Goal: Information Seeking & Learning: Learn about a topic

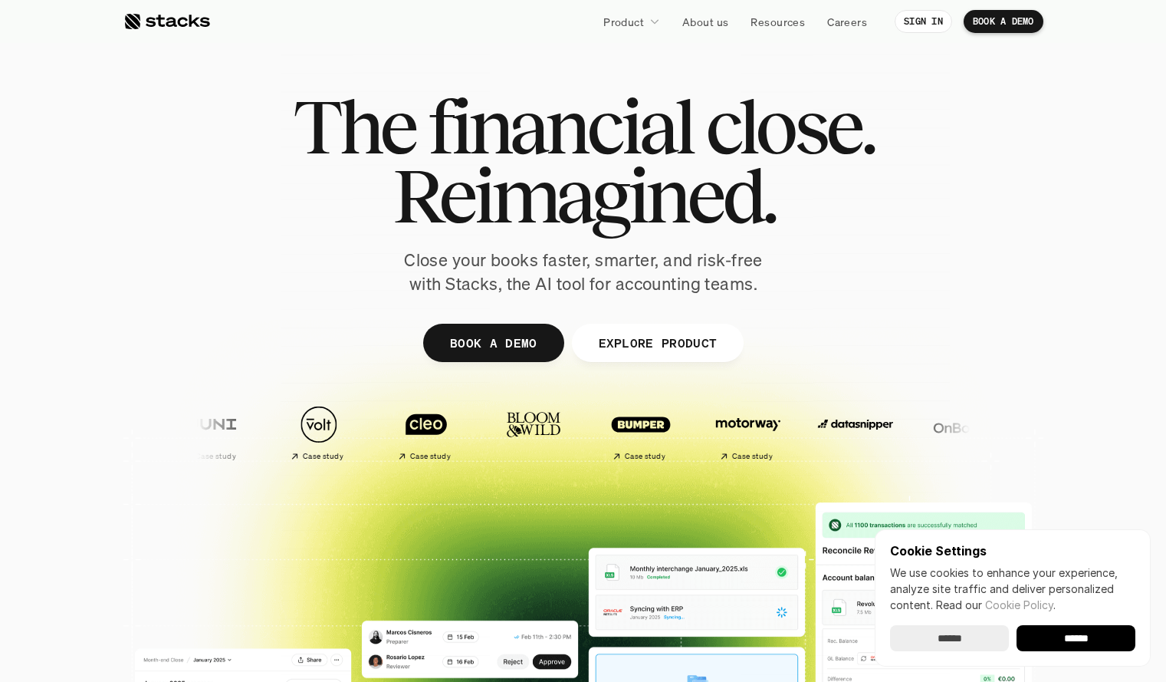
click at [488, 183] on span "Reimagined." at bounding box center [583, 195] width 383 height 69
click at [622, 181] on span "Reimagined." at bounding box center [583, 195] width 383 height 69
drag, startPoint x: 814, startPoint y: 195, endPoint x: 250, endPoint y: 81, distance: 575.1
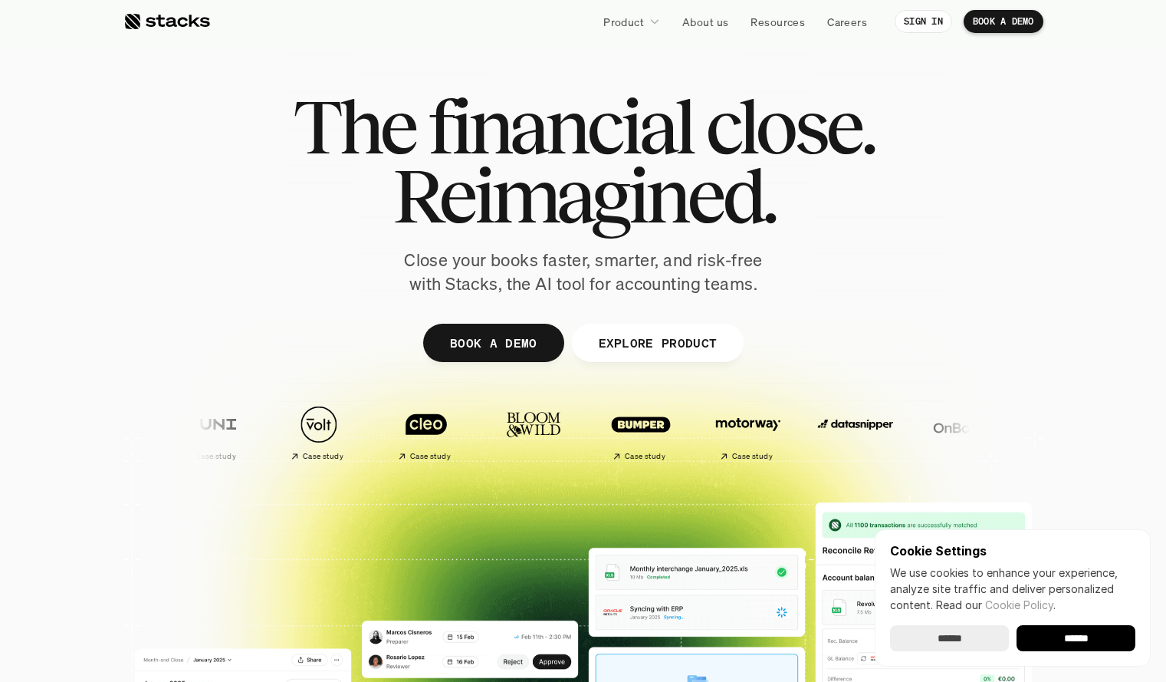
click at [250, 81] on div "The financial close. Reimagined. Close your books faster, smarter, and risk-fre…" at bounding box center [583, 376] width 920 height 690
copy div "The financial close. Reimagined."
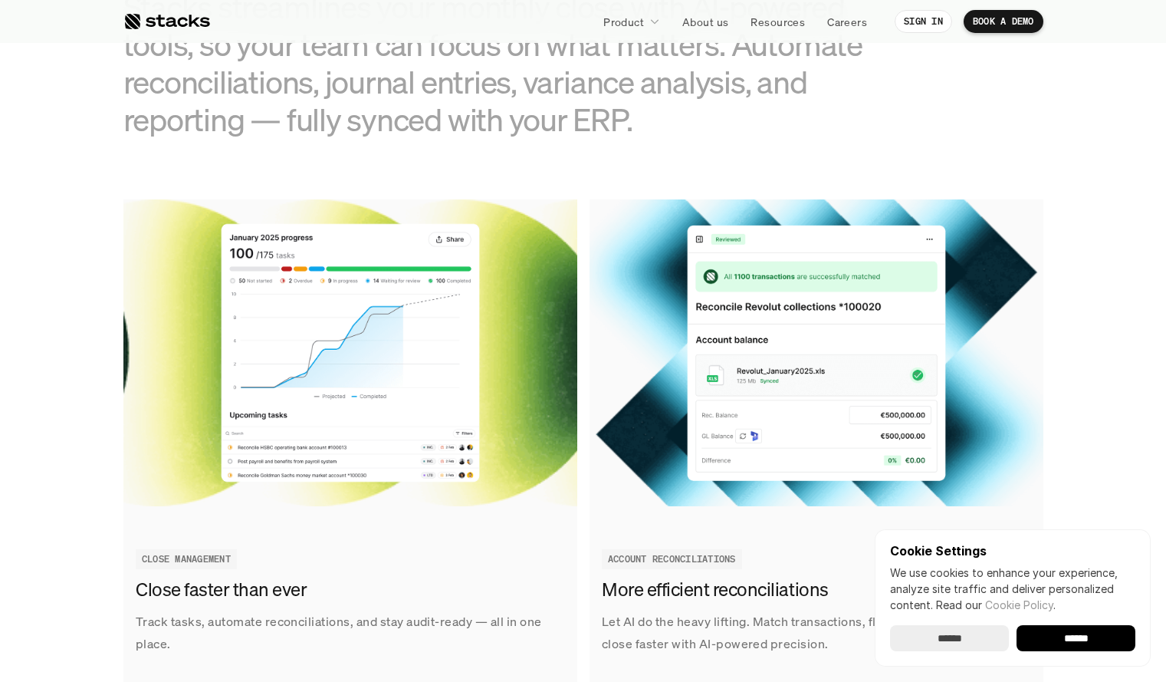
scroll to position [1641, 0]
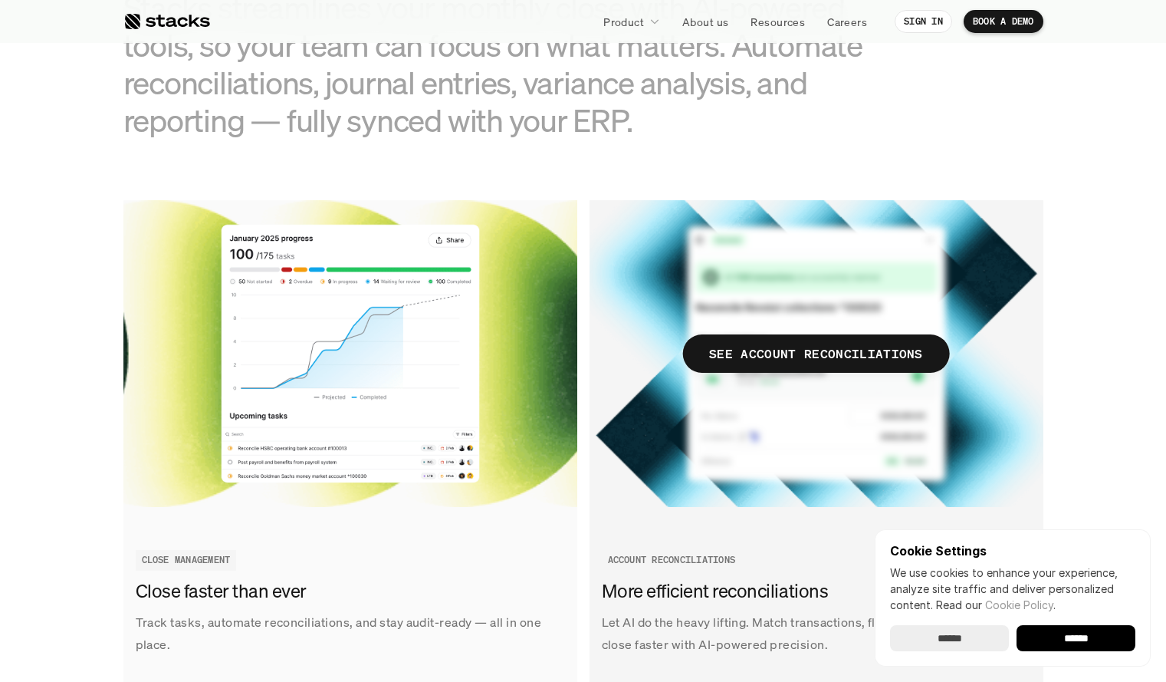
click at [625, 325] on img at bounding box center [817, 353] width 454 height 307
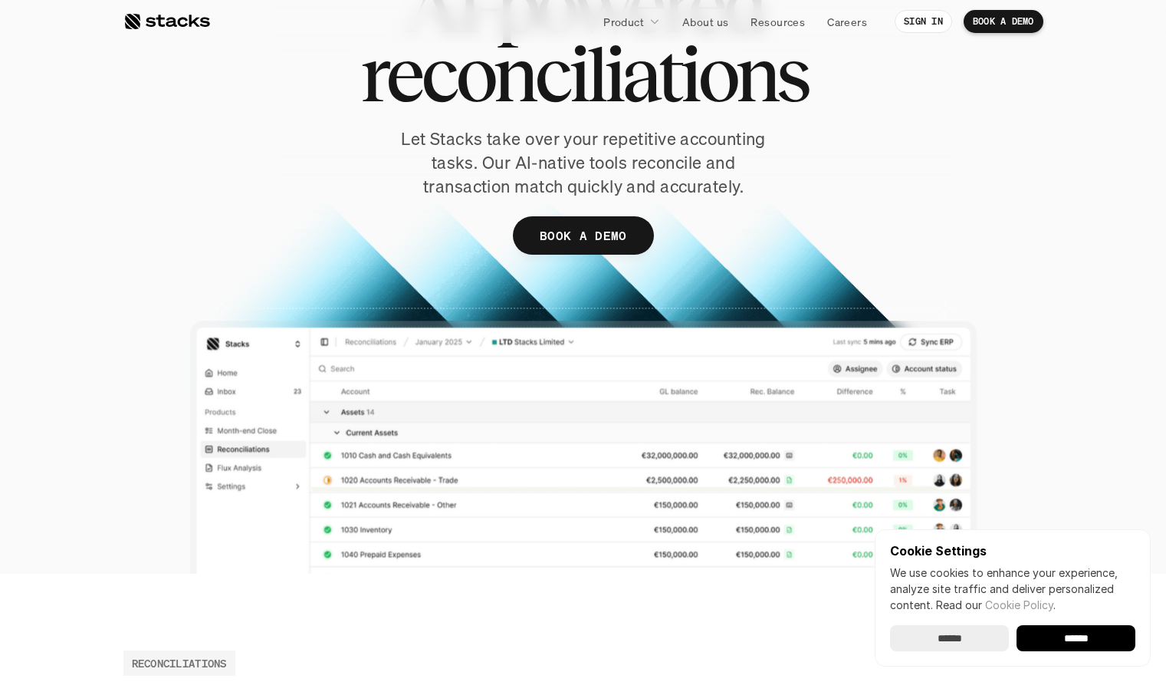
scroll to position [153, 0]
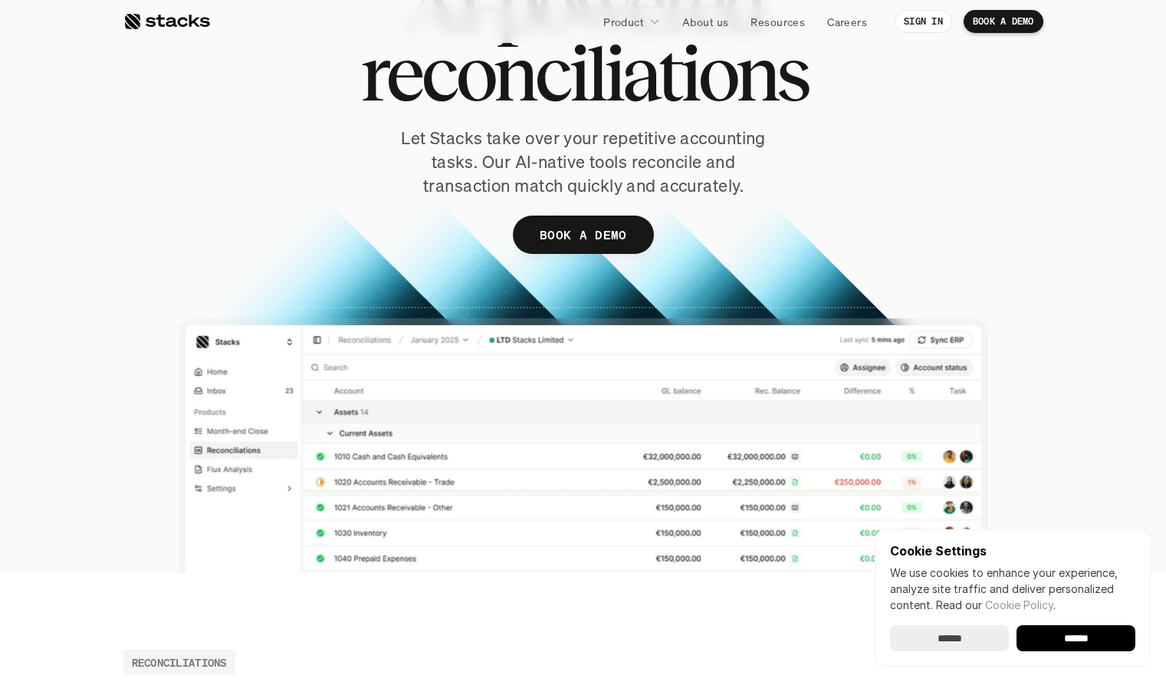
click at [545, 302] on div at bounding box center [583, 241] width 920 height 664
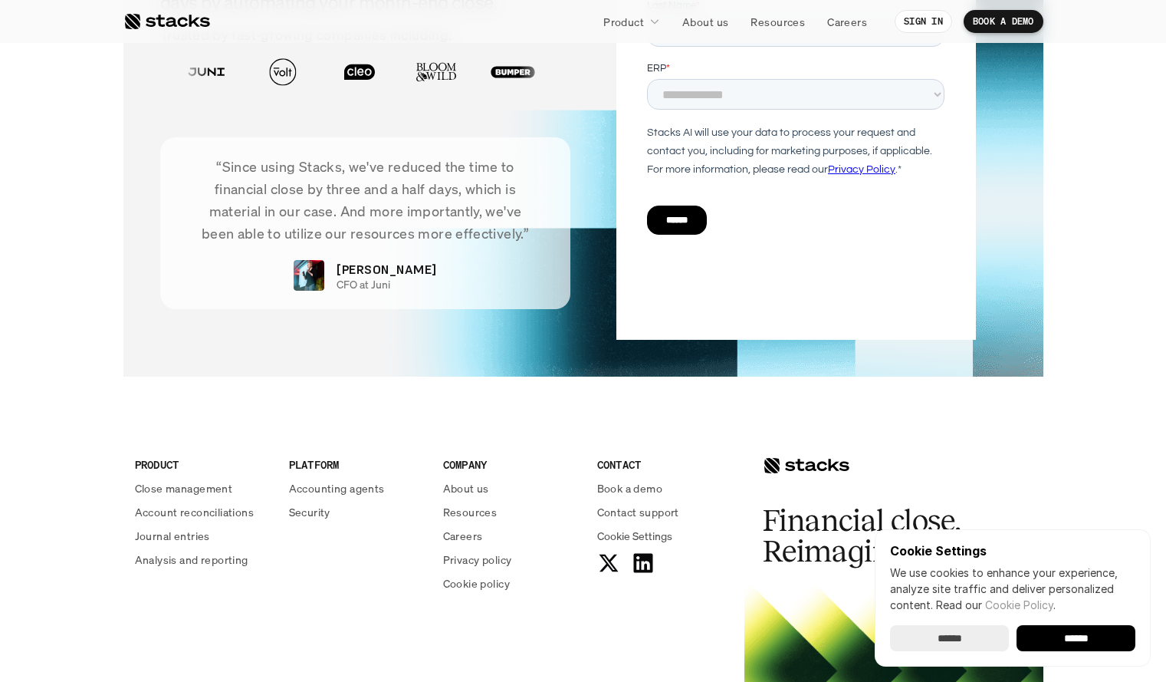
scroll to position [3775, 0]
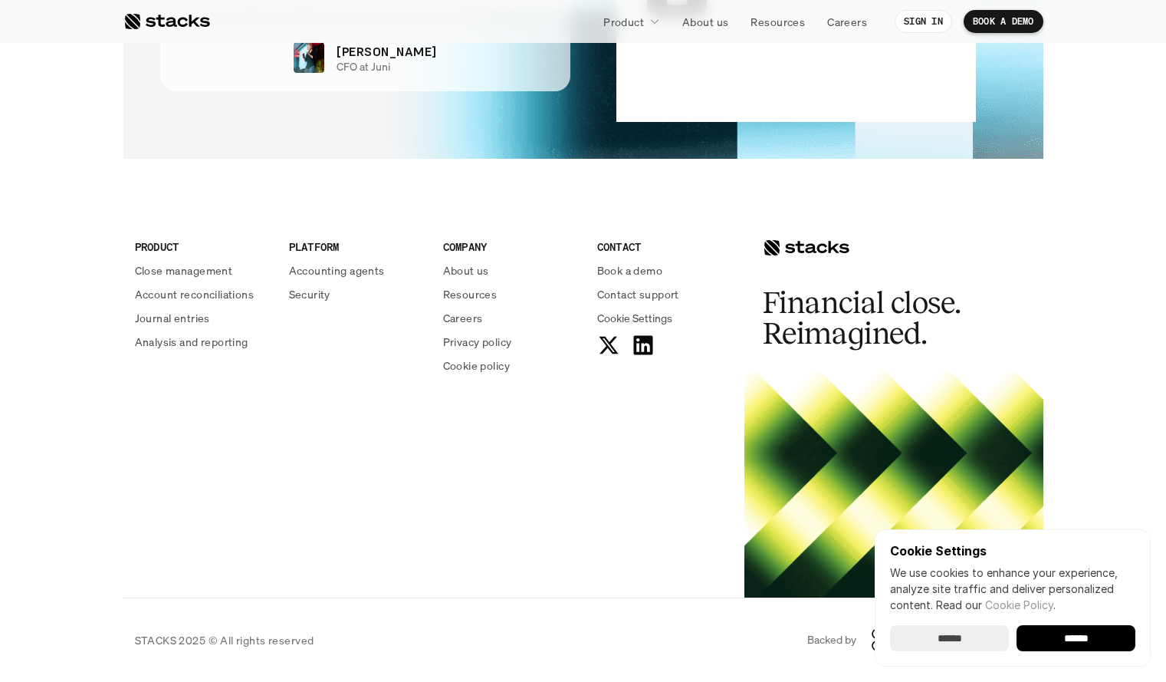
click at [819, 425] on div at bounding box center [894, 482] width 299 height 230
click at [961, 634] on input "******" at bounding box center [949, 638] width 119 height 26
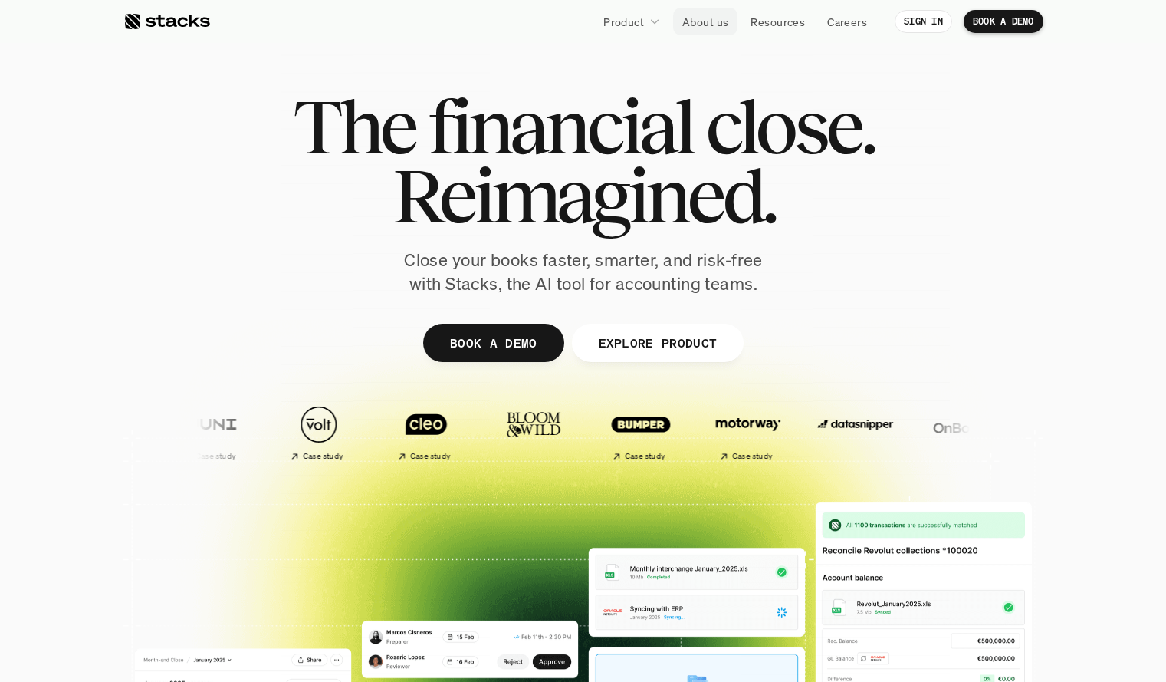
click at [715, 26] on p "About us" at bounding box center [706, 22] width 46 height 16
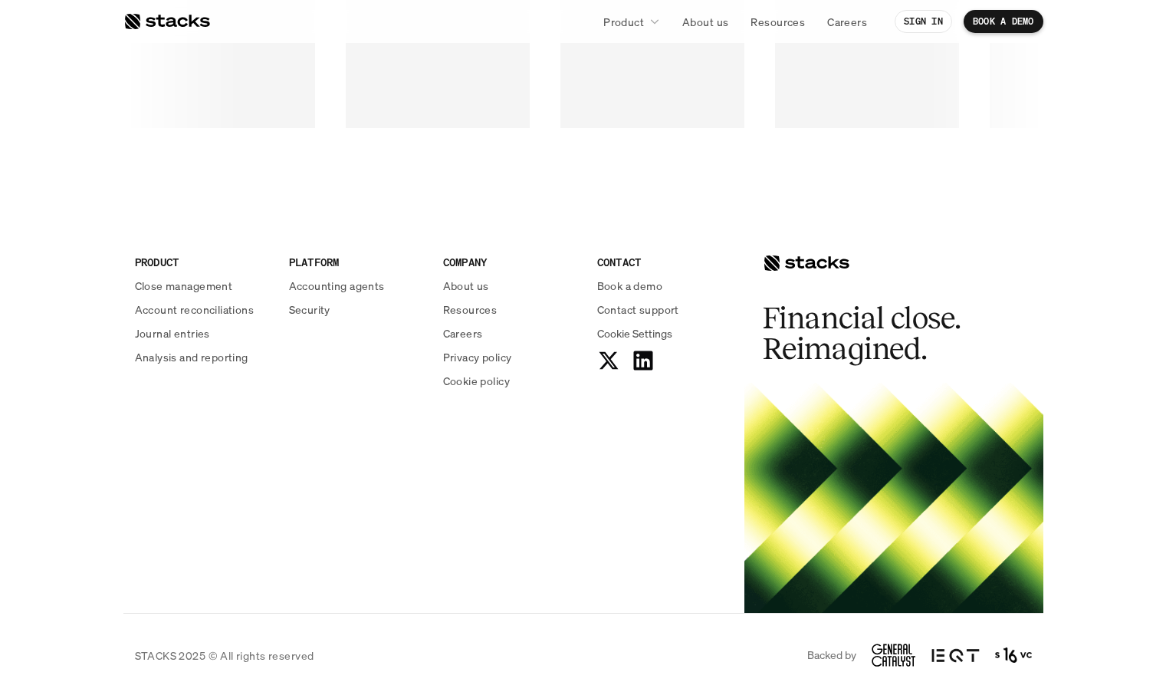
scroll to position [2620, 0]
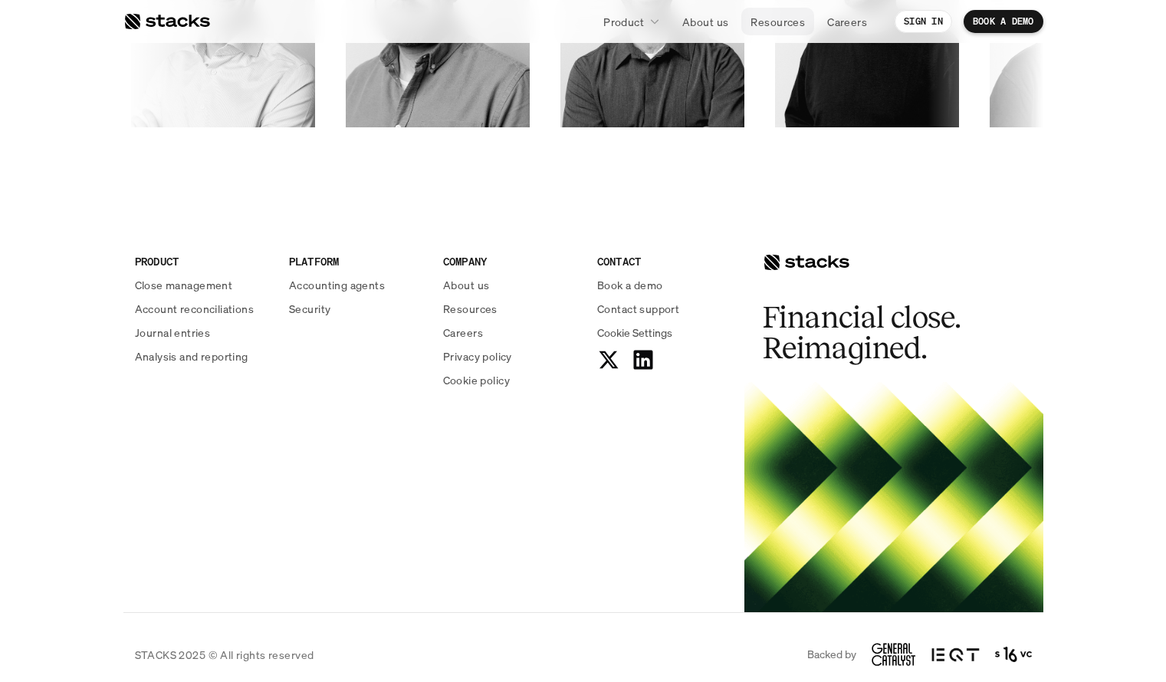
click at [789, 16] on p "Resources" at bounding box center [778, 22] width 54 height 16
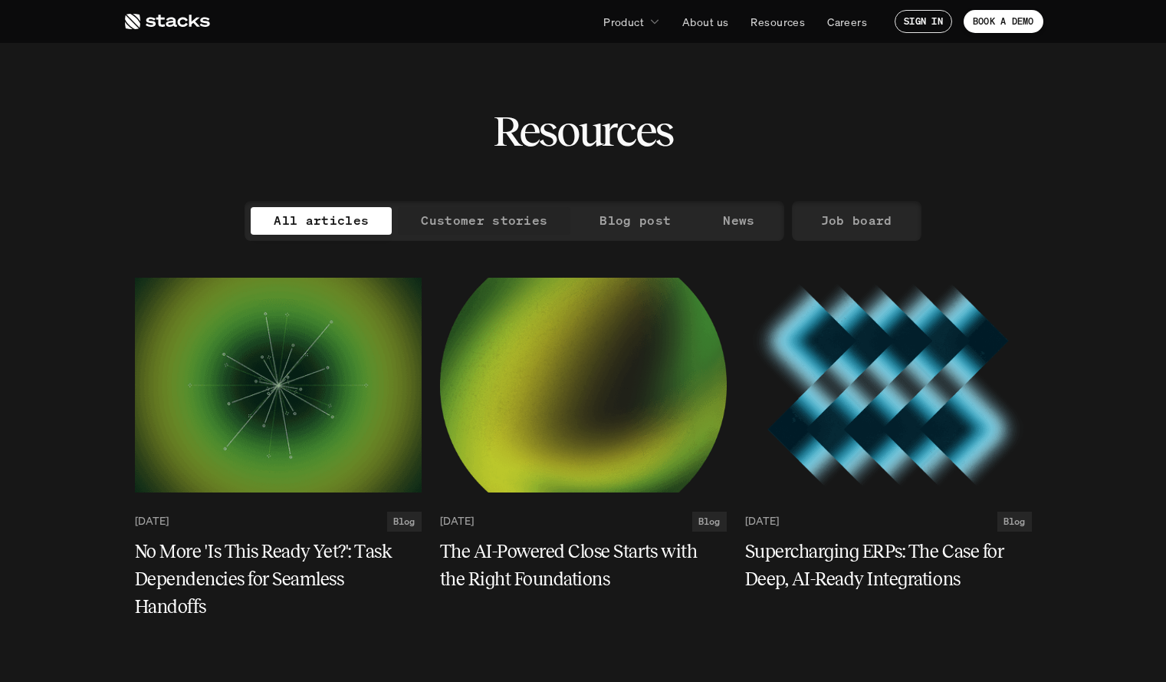
click at [452, 219] on p "Customer stories" at bounding box center [484, 220] width 127 height 22
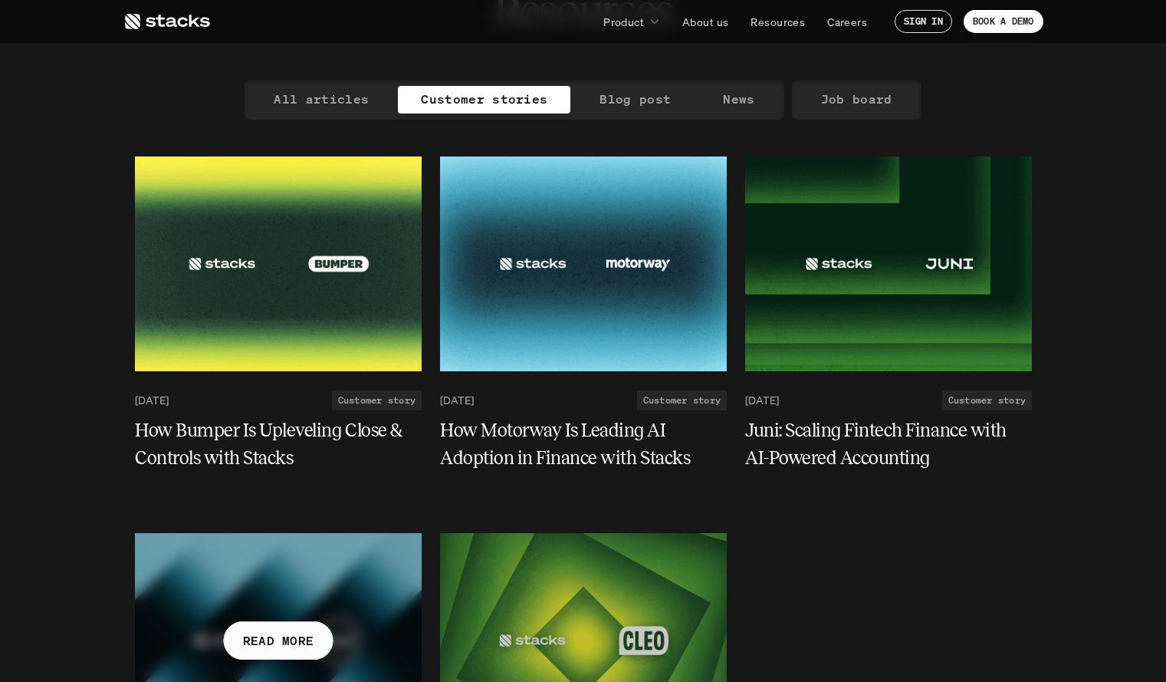
scroll to position [95, 0]
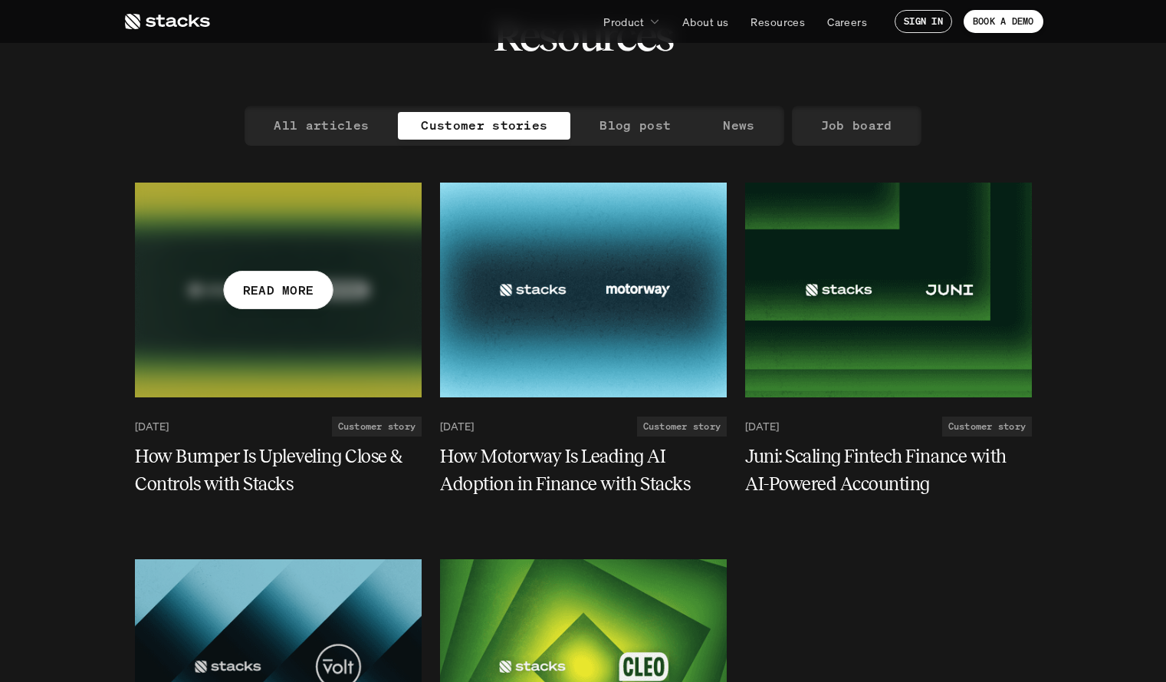
click at [383, 317] on div at bounding box center [278, 290] width 287 height 215
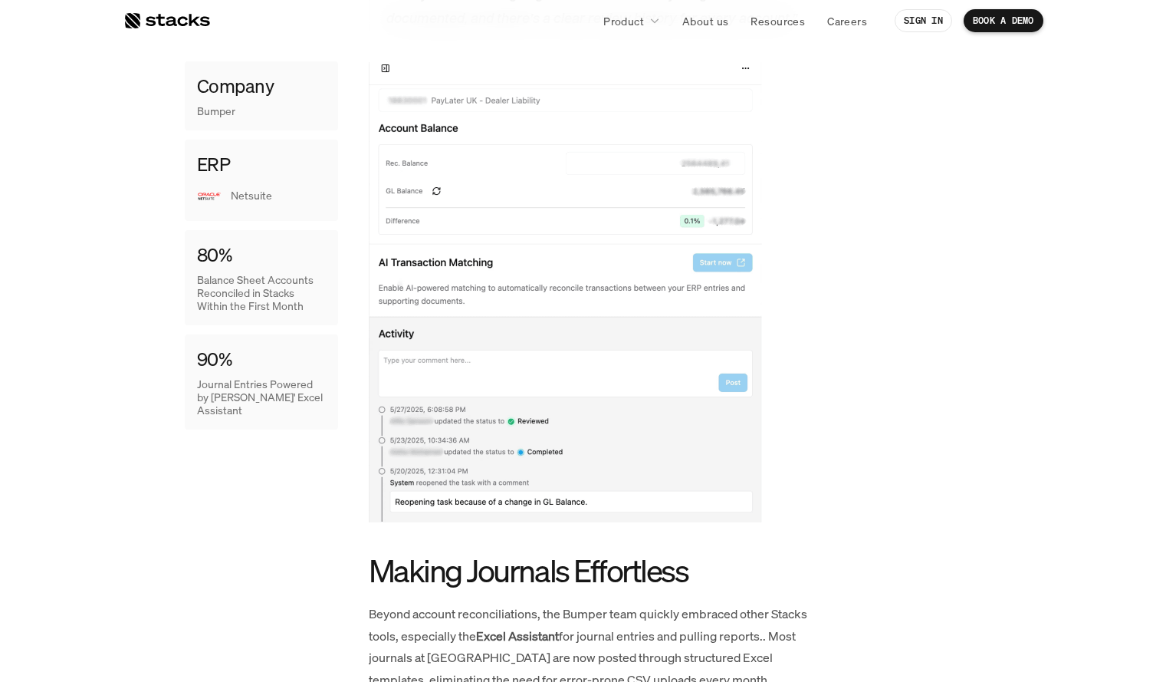
scroll to position [1653, 0]
click at [703, 30] on link "About us" at bounding box center [705, 21] width 64 height 28
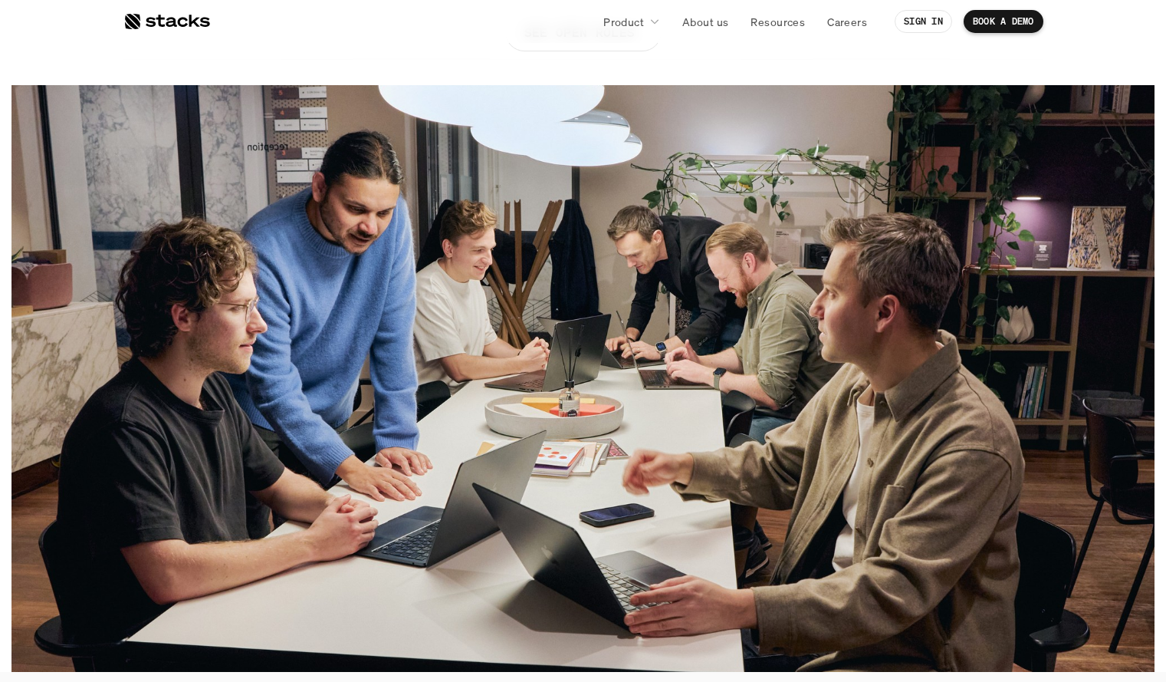
scroll to position [203, 0]
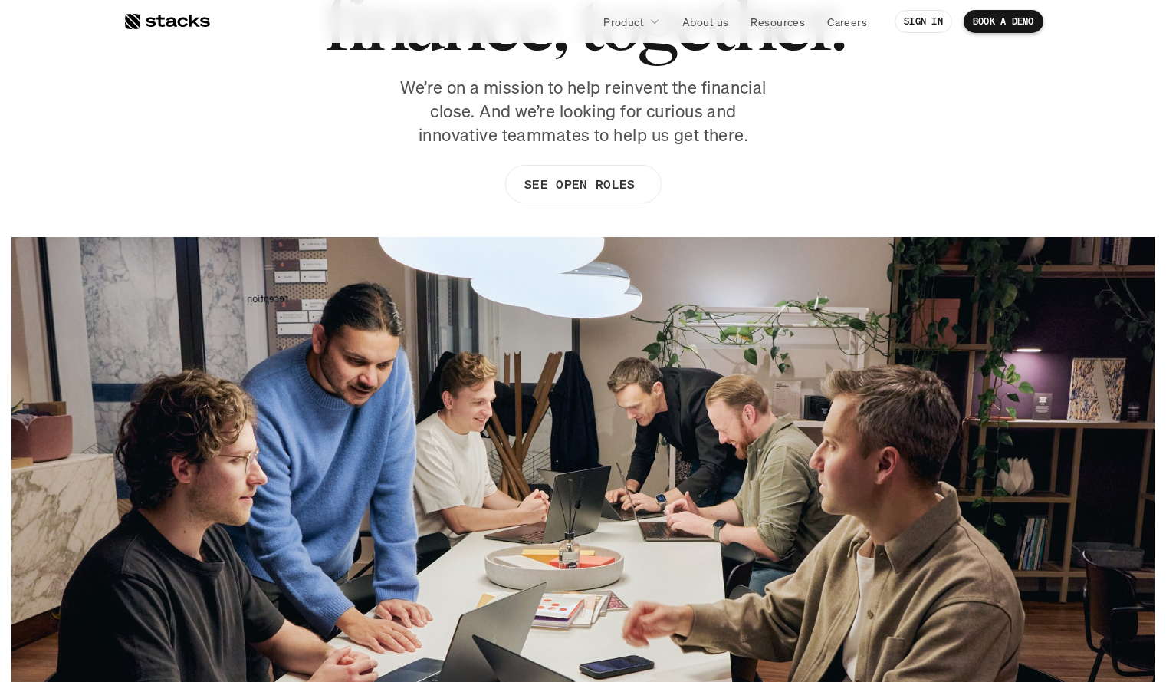
click at [642, 36] on nav "Product About us Resources Careers SIGN IN BOOK A DEMO" at bounding box center [583, 21] width 1166 height 43
